Goal: Communication & Community: Answer question/provide support

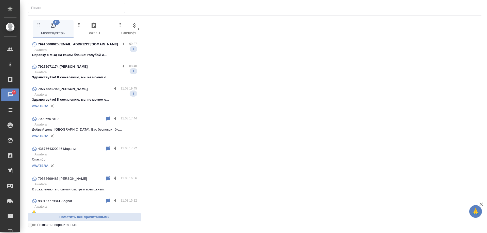
click at [90, 97] on p "Здравствуйте! К сожалению, мы не можем о..." at bounding box center [84, 99] width 105 height 5
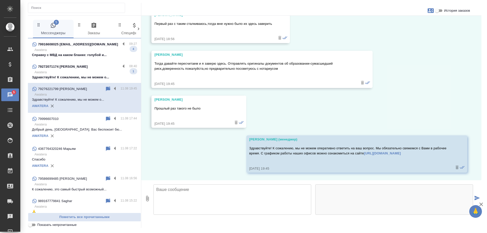
scroll to position [3675, 0]
click at [182, 192] on textarea at bounding box center [233, 200] width 158 height 30
click at [448, 9] on span "История заказов" at bounding box center [457, 10] width 26 height 5
click at [446, 9] on input "История заказов" at bounding box center [437, 11] width 18 height 6
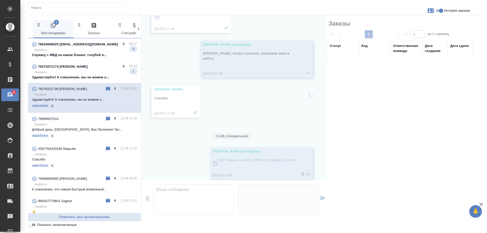
scroll to position [4117, 0]
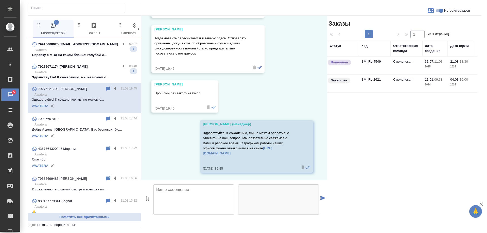
click at [399, 63] on td "Смоленская" at bounding box center [407, 66] width 32 height 18
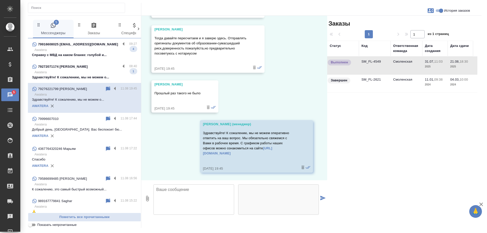
click at [399, 63] on td "Смоленская" at bounding box center [407, 66] width 32 height 18
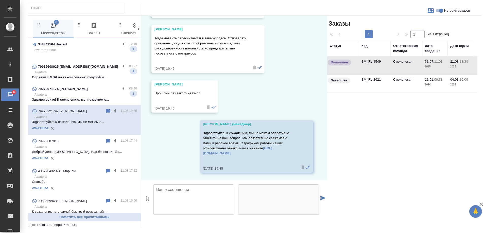
click at [439, 11] on input "История заказов" at bounding box center [441, 11] width 18 height 6
checkbox input "false"
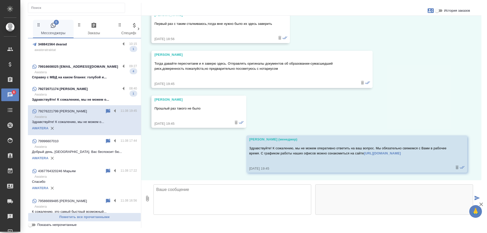
scroll to position [3675, 0]
click at [214, 190] on textarea at bounding box center [233, 200] width 158 height 30
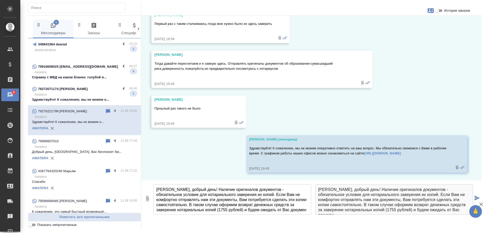
scroll to position [3, 0]
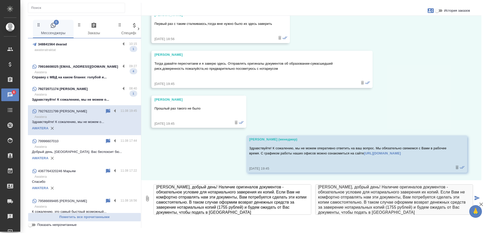
type textarea "[PERSON_NAME], добрый день! Наличие оригиналов документов - обязательное услови…"
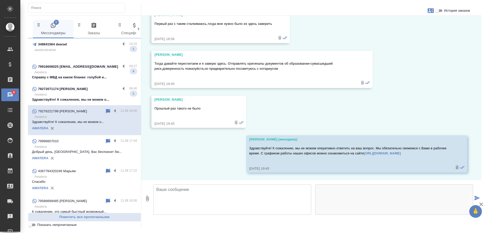
scroll to position [0, 0]
click at [85, 99] on p "Здравствуйте! К сожалению, мы не можем о..." at bounding box center [84, 99] width 105 height 5
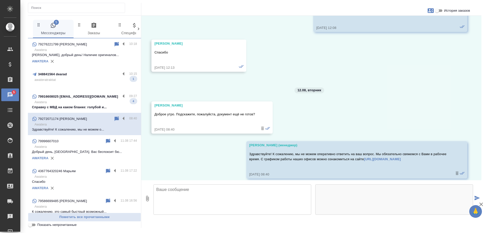
scroll to position [2540, 0]
click at [202, 193] on textarea at bounding box center [233, 200] width 158 height 30
type textarea "Добрый день, пока еще нет, о готовности напишу [PERSON_NAME]"
click at [102, 80] on p "awateratraktat" at bounding box center [86, 79] width 103 height 5
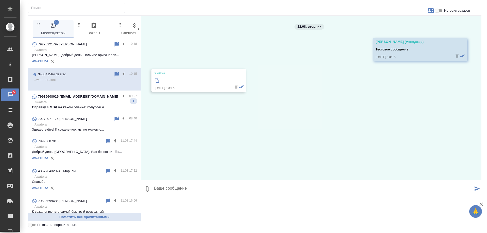
scroll to position [0, 0]
click at [121, 74] on label at bounding box center [125, 74] width 9 height 6
click at [0, 0] on input "checkbox" at bounding box center [0, 0] width 0 height 0
click at [101, 73] on icon at bounding box center [104, 74] width 6 height 6
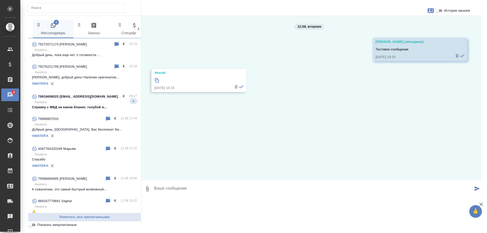
click at [97, 102] on p "Awatera" at bounding box center [86, 102] width 103 height 5
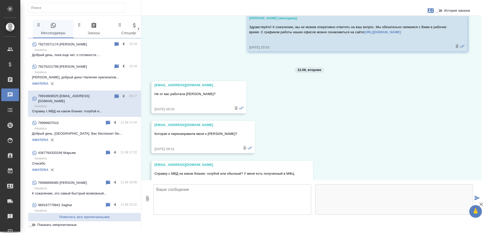
scroll to position [867, 0]
